Goal: Complete application form

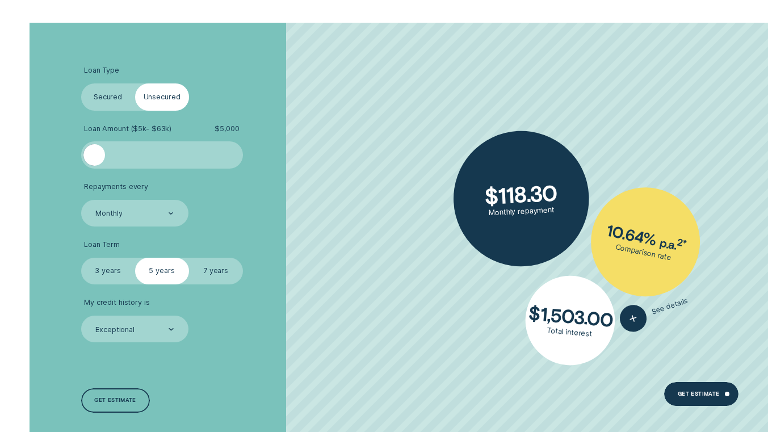
scroll to position [1658, 0]
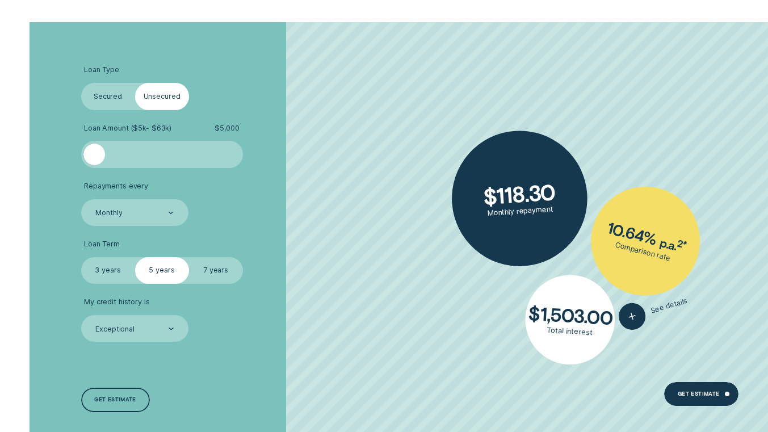
click at [146, 151] on div at bounding box center [161, 155] width 135 height 22
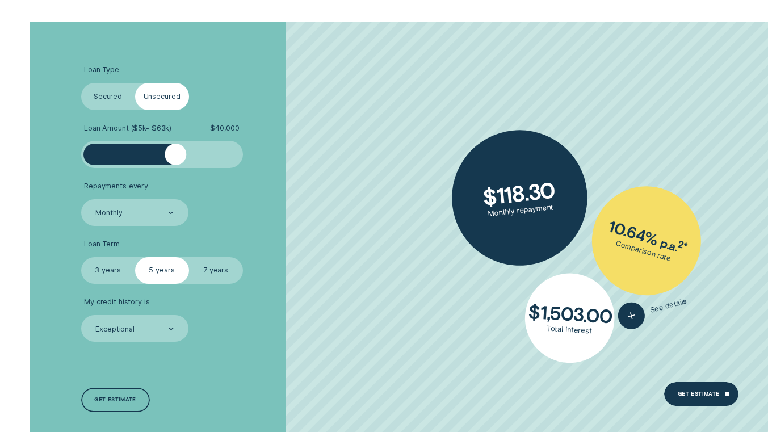
click at [175, 154] on div at bounding box center [161, 155] width 135 height 22
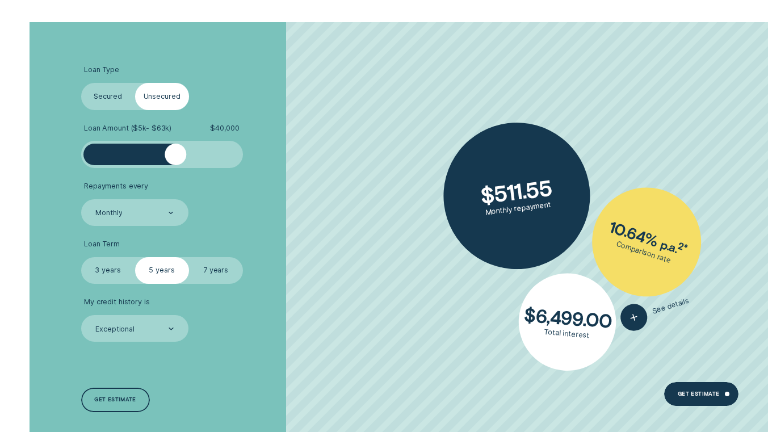
click at [163, 154] on div at bounding box center [161, 155] width 135 height 22
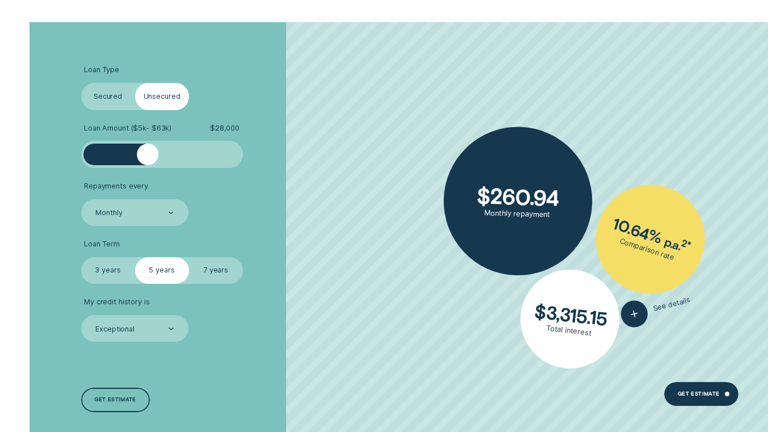
drag, startPoint x: 162, startPoint y: 154, endPoint x: 149, endPoint y: 154, distance: 13.6
click at [149, 154] on div at bounding box center [148, 155] width 22 height 22
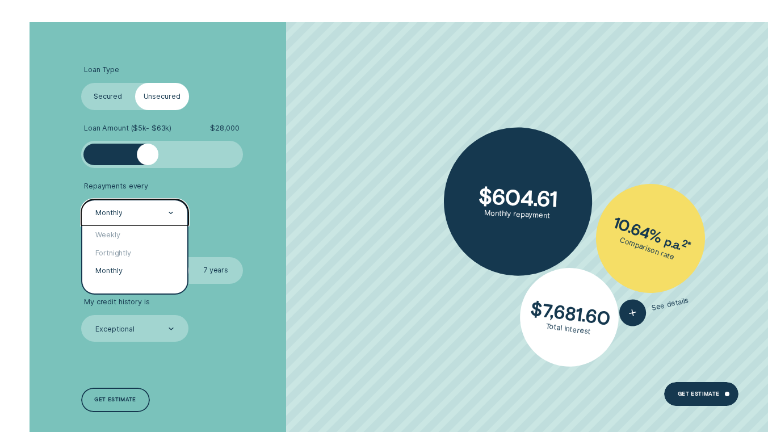
click at [150, 219] on div "Monthly" at bounding box center [134, 212] width 107 height 27
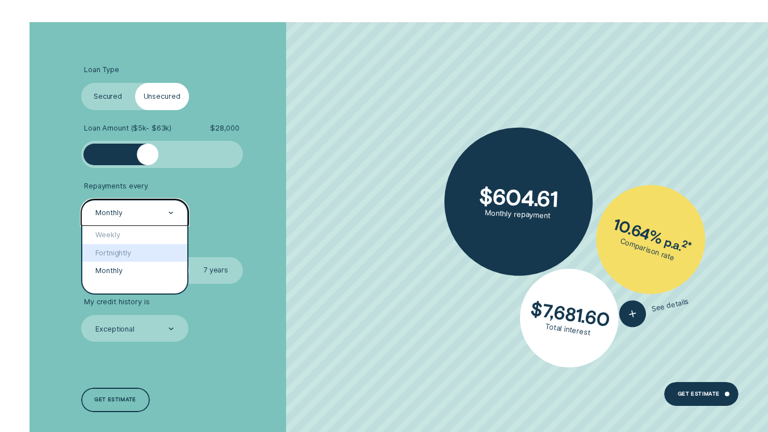
click at [143, 251] on div "Fortnightly" at bounding box center [134, 253] width 105 height 18
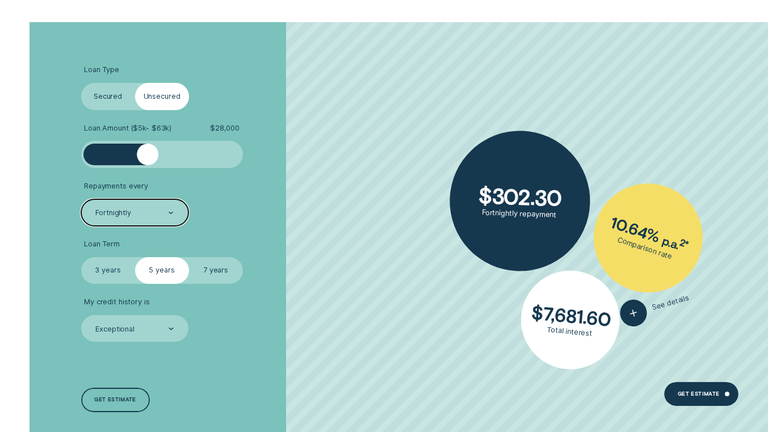
click at [154, 326] on div "Exceptional" at bounding box center [133, 329] width 79 height 10
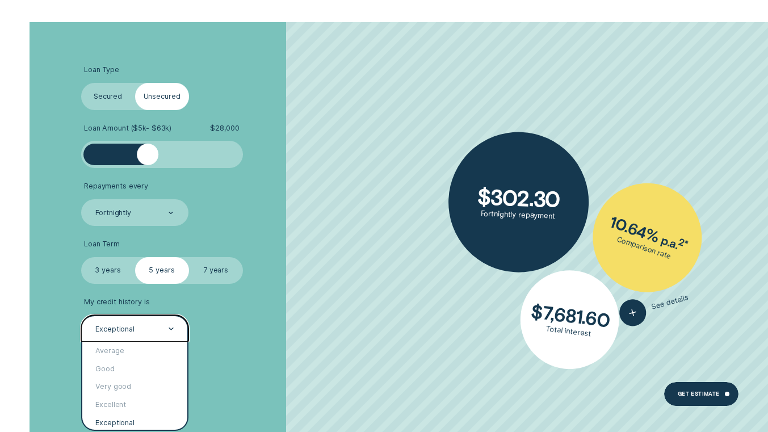
click at [154, 325] on div "Exceptional" at bounding box center [133, 329] width 79 height 10
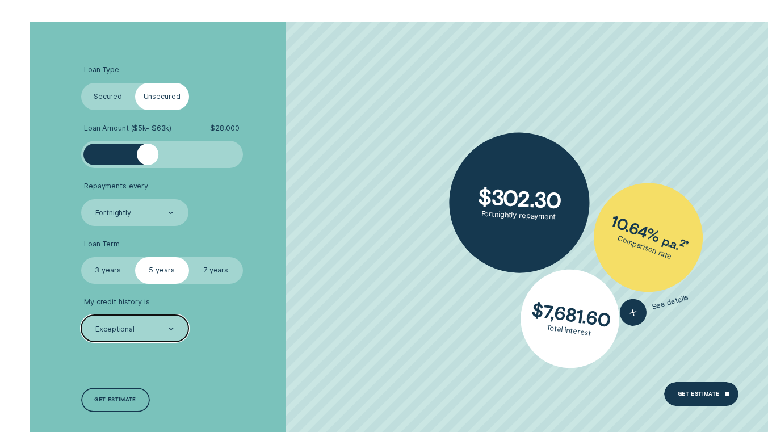
click at [117, 96] on label "Secured" at bounding box center [108, 96] width 54 height 27
click at [81, 83] on input "Secured" at bounding box center [81, 83] width 0 height 0
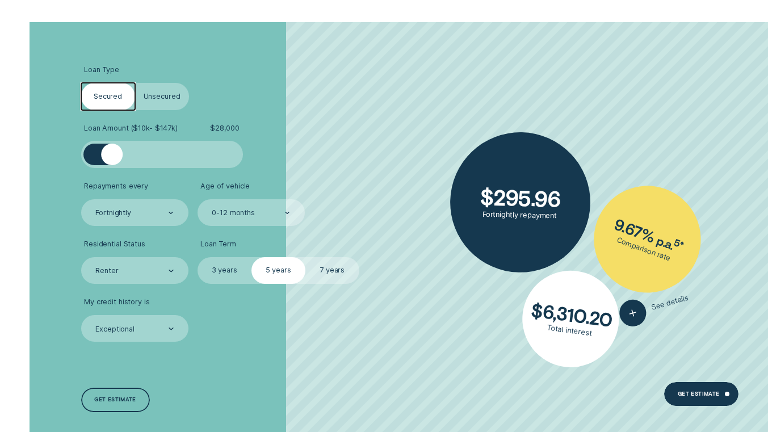
click at [148, 153] on div at bounding box center [161, 155] width 135 height 22
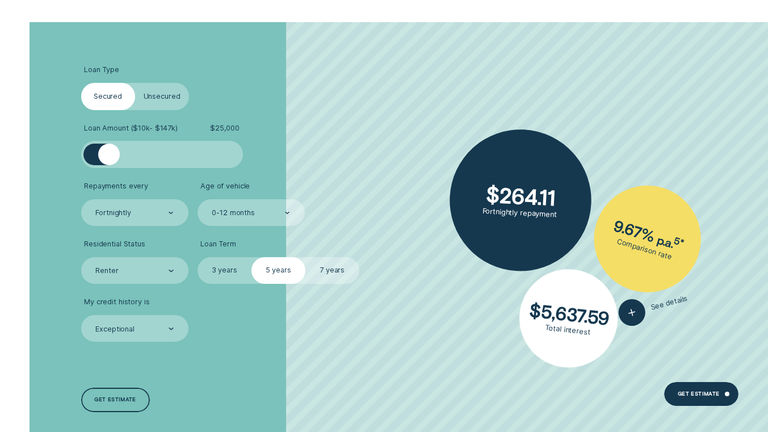
drag, startPoint x: 148, startPoint y: 153, endPoint x: 109, endPoint y: 155, distance: 38.7
click at [109, 155] on div at bounding box center [109, 155] width 22 height 22
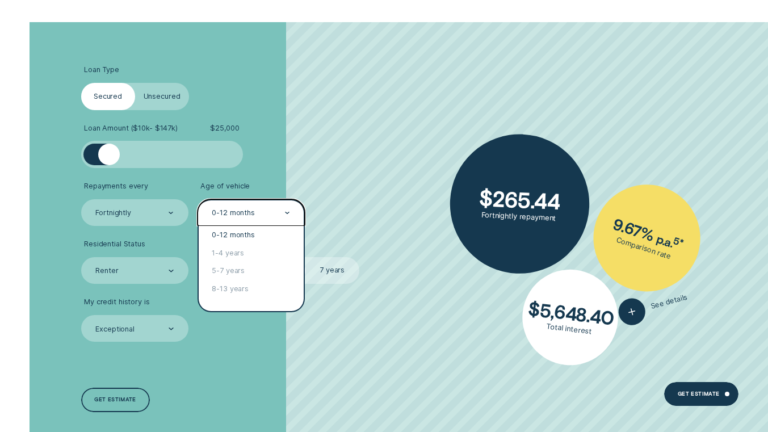
click at [228, 212] on div "0-12 months" at bounding box center [233, 212] width 43 height 9
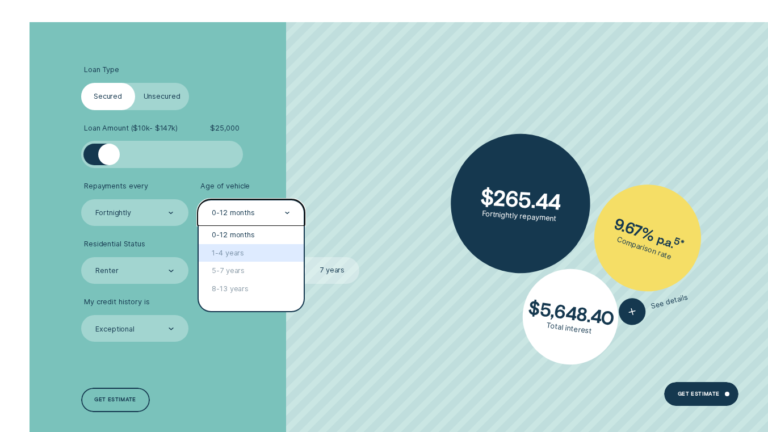
click at [234, 252] on div "1-4 years" at bounding box center [251, 253] width 105 height 18
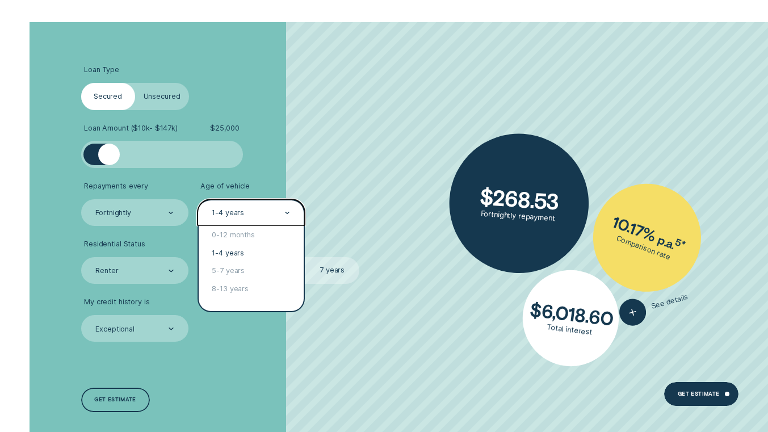
click at [245, 218] on div "1-4 years" at bounding box center [250, 212] width 107 height 27
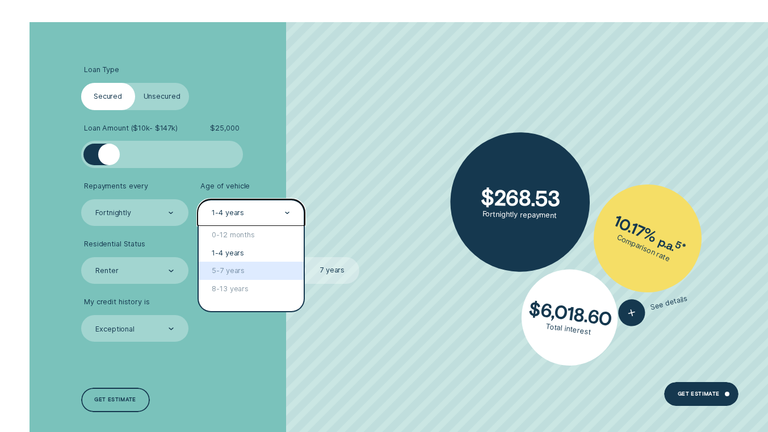
click at [243, 270] on div "5-7 years" at bounding box center [251, 271] width 105 height 18
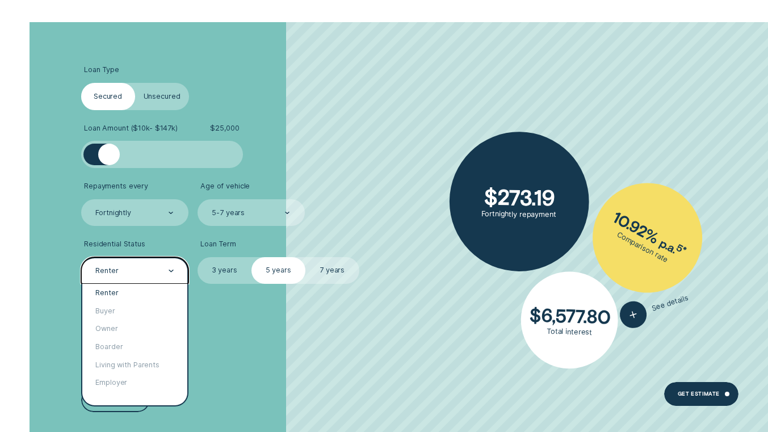
click at [138, 273] on div "Renter" at bounding box center [133, 271] width 79 height 10
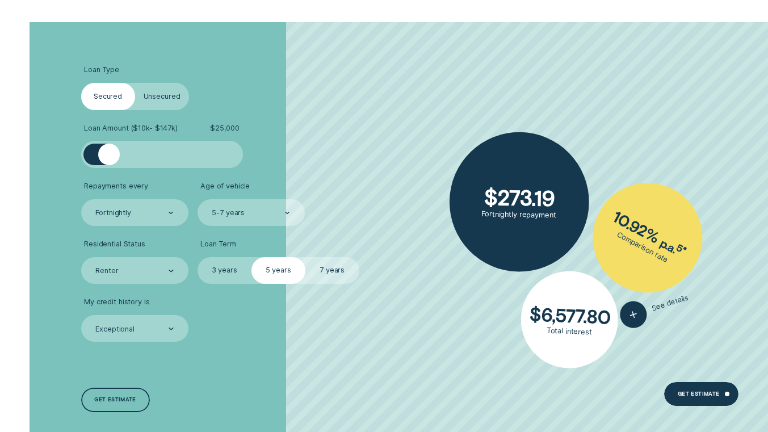
click at [270, 268] on label "5 years" at bounding box center [278, 270] width 54 height 27
click at [251, 257] on input "5 years" at bounding box center [251, 257] width 0 height 0
click at [248, 207] on div "5-7 years" at bounding box center [250, 212] width 107 height 27
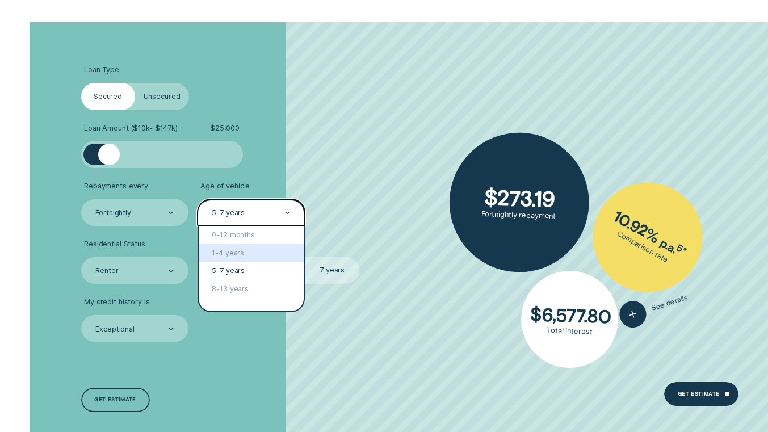
click at [241, 252] on div "1-4 years" at bounding box center [251, 253] width 105 height 18
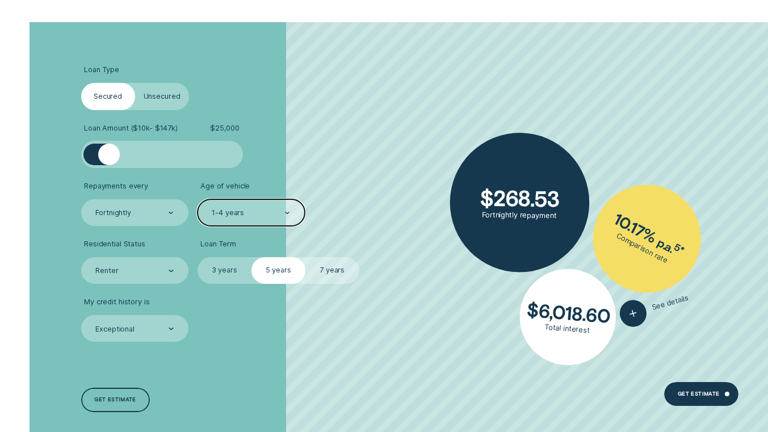
click at [274, 207] on div "1-4 years" at bounding box center [250, 212] width 107 height 27
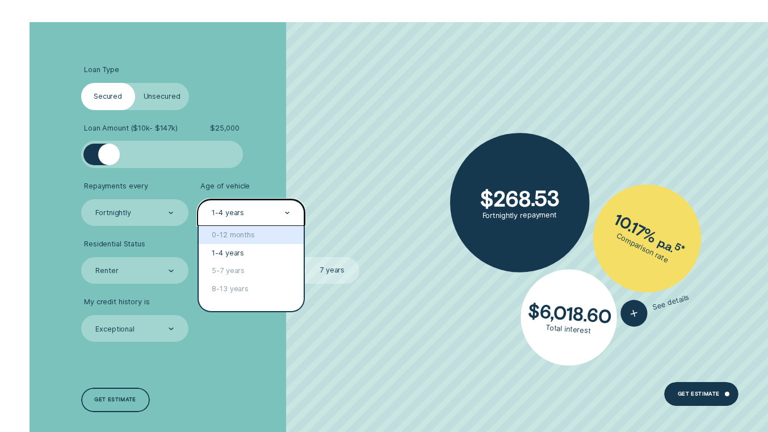
click at [230, 239] on div "0-12 months" at bounding box center [251, 235] width 105 height 18
